Goal: Contribute content: Contribute content

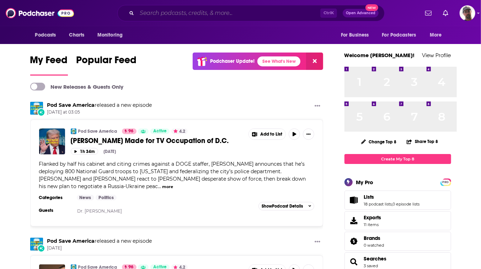
click at [152, 14] on input "Search podcasts, credits, & more..." at bounding box center [228, 12] width 183 height 11
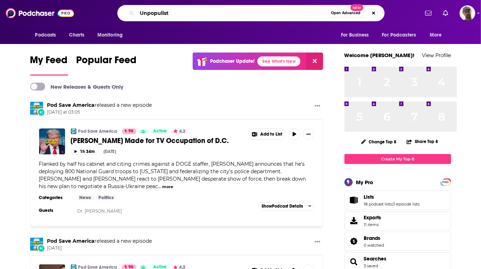
type input "Unpopulist"
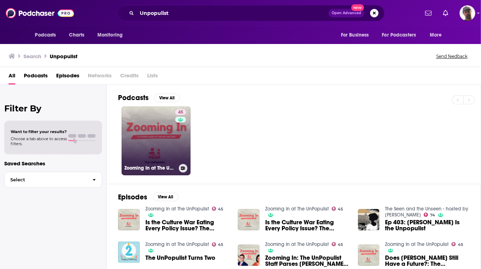
click at [188, 160] on link "45 Zooming In at The UnPopulist" at bounding box center [156, 141] width 69 height 69
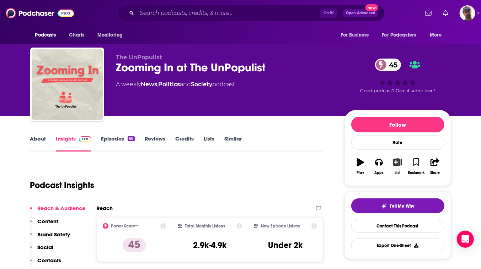
click at [402, 166] on icon "button" at bounding box center [397, 162] width 9 height 8
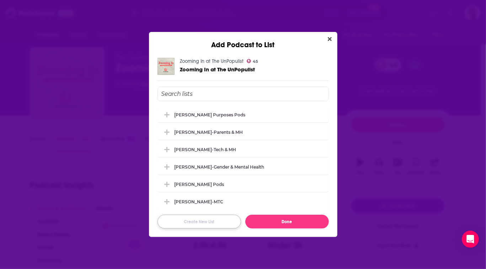
click at [206, 229] on button "Create New List" at bounding box center [198, 222] width 83 height 14
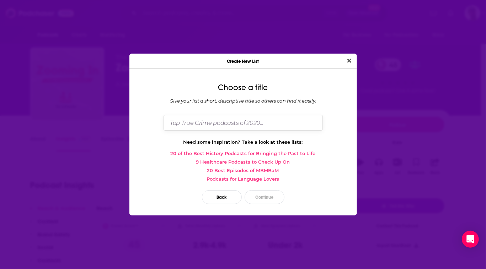
click at [202, 122] on input "Dialog" at bounding box center [242, 122] width 159 height 15
type input "[PERSON_NAME]-Political Pods"
click at [275, 204] on button "Continue" at bounding box center [264, 197] width 40 height 14
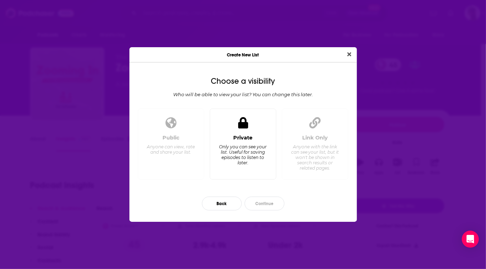
click at [238, 126] on icon "Dialog" at bounding box center [243, 122] width 10 height 11
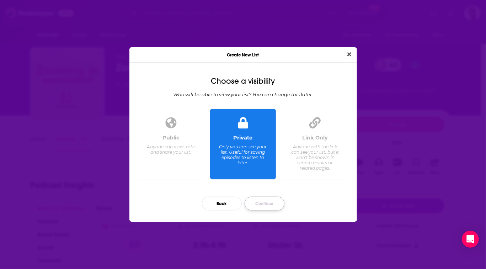
click at [263, 211] on button "Continue" at bounding box center [264, 204] width 40 height 14
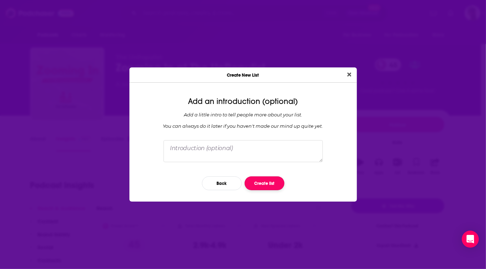
click at [271, 190] on button "Create list" at bounding box center [264, 184] width 40 height 14
